Goal: Task Accomplishment & Management: Use online tool/utility

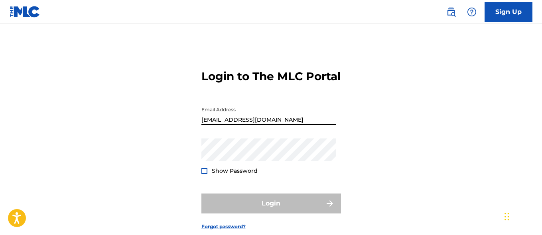
type input "[EMAIL_ADDRESS][DOMAIN_NAME]"
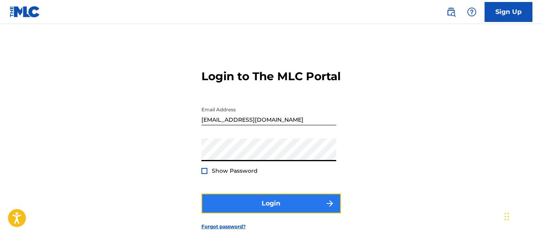
click at [271, 213] on button "Login" at bounding box center [271, 203] width 140 height 20
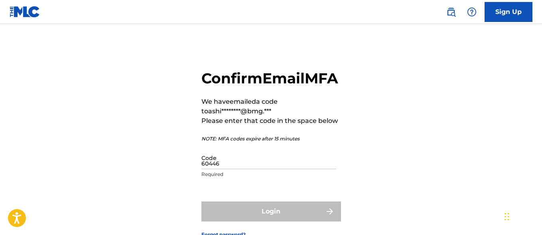
type input "604463"
